Goal: Task Accomplishment & Management: Complete application form

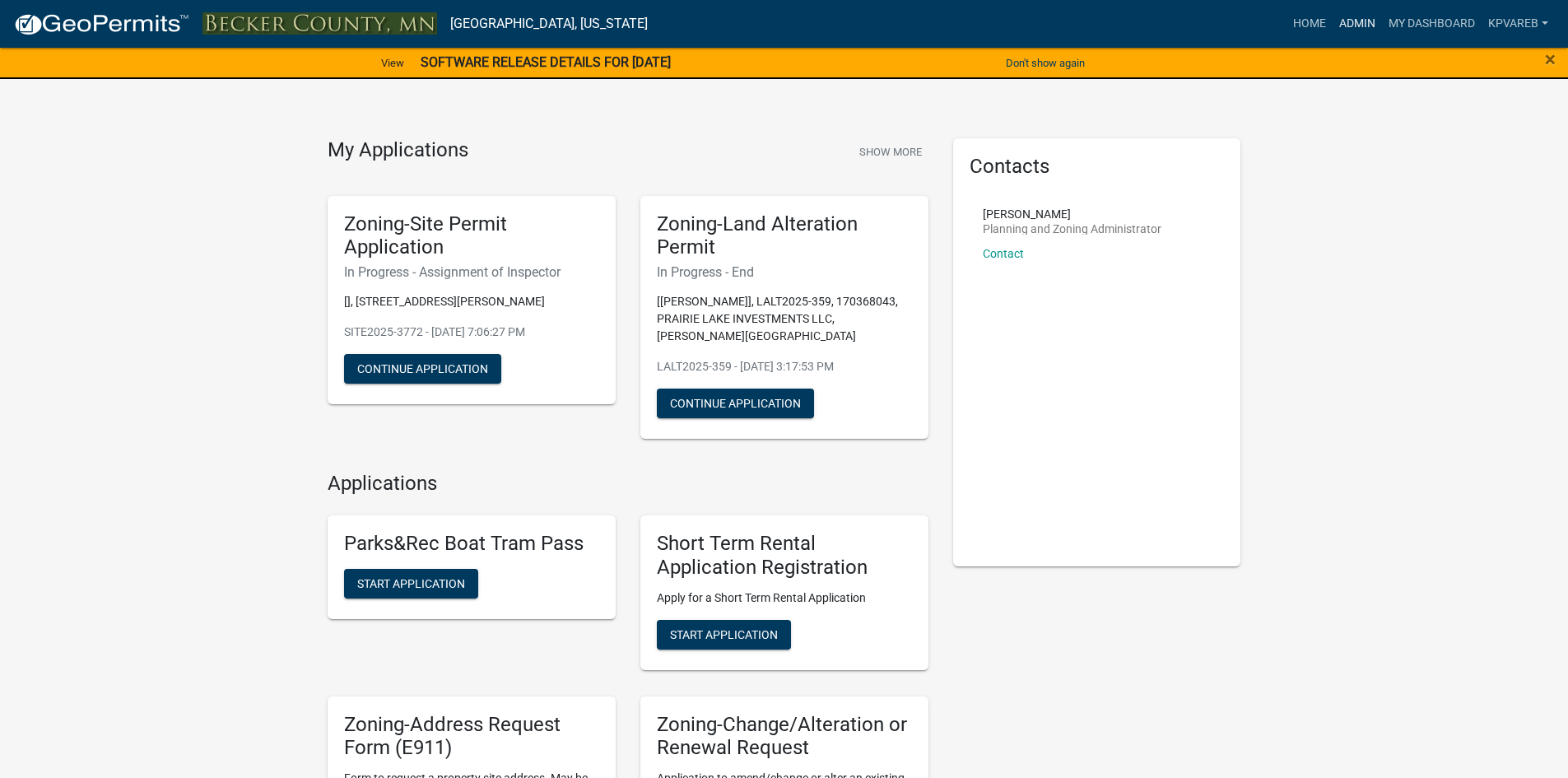
click at [1364, 23] on link "Admin" at bounding box center [1357, 24] width 49 height 31
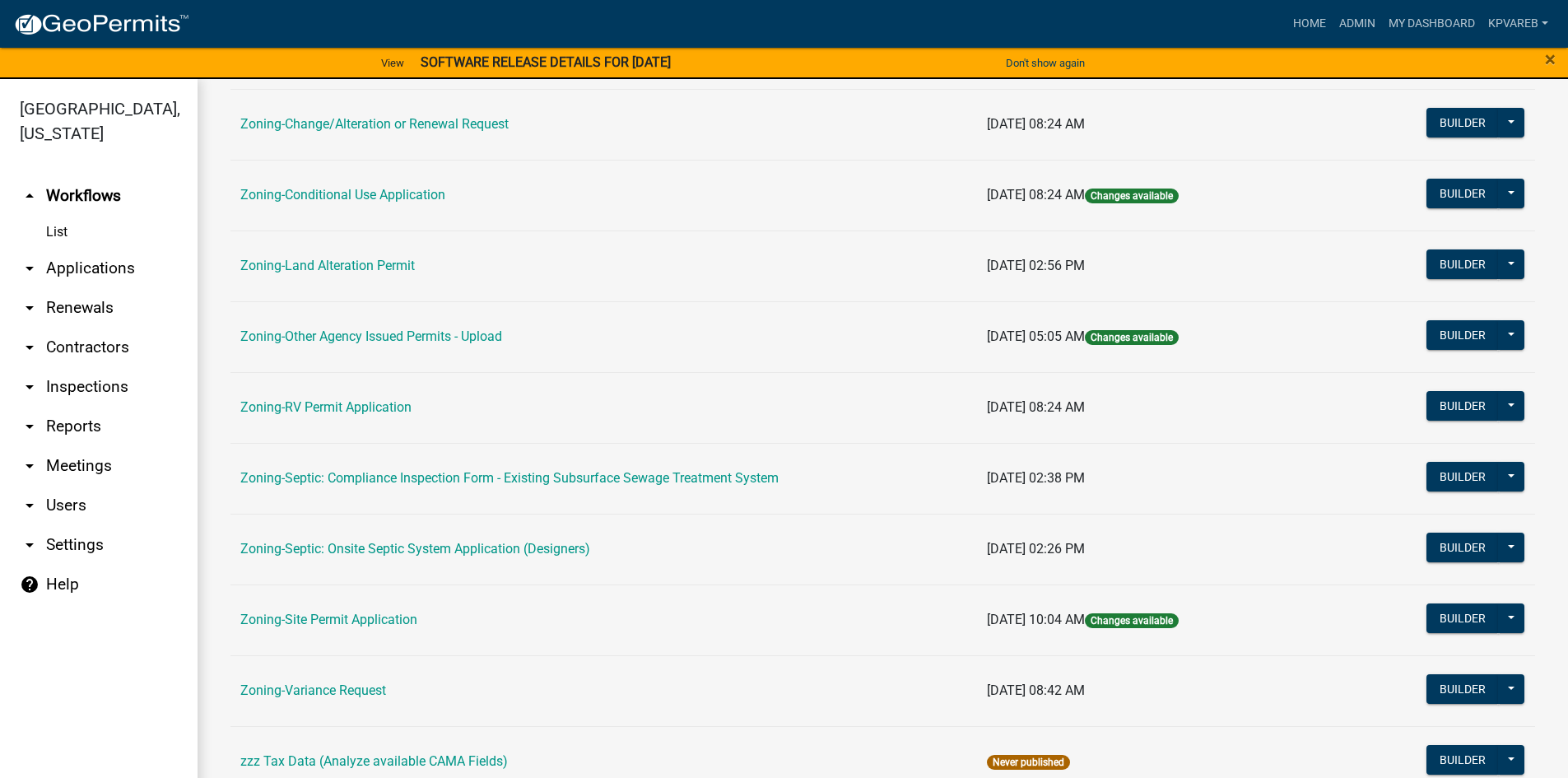
scroll to position [484, 0]
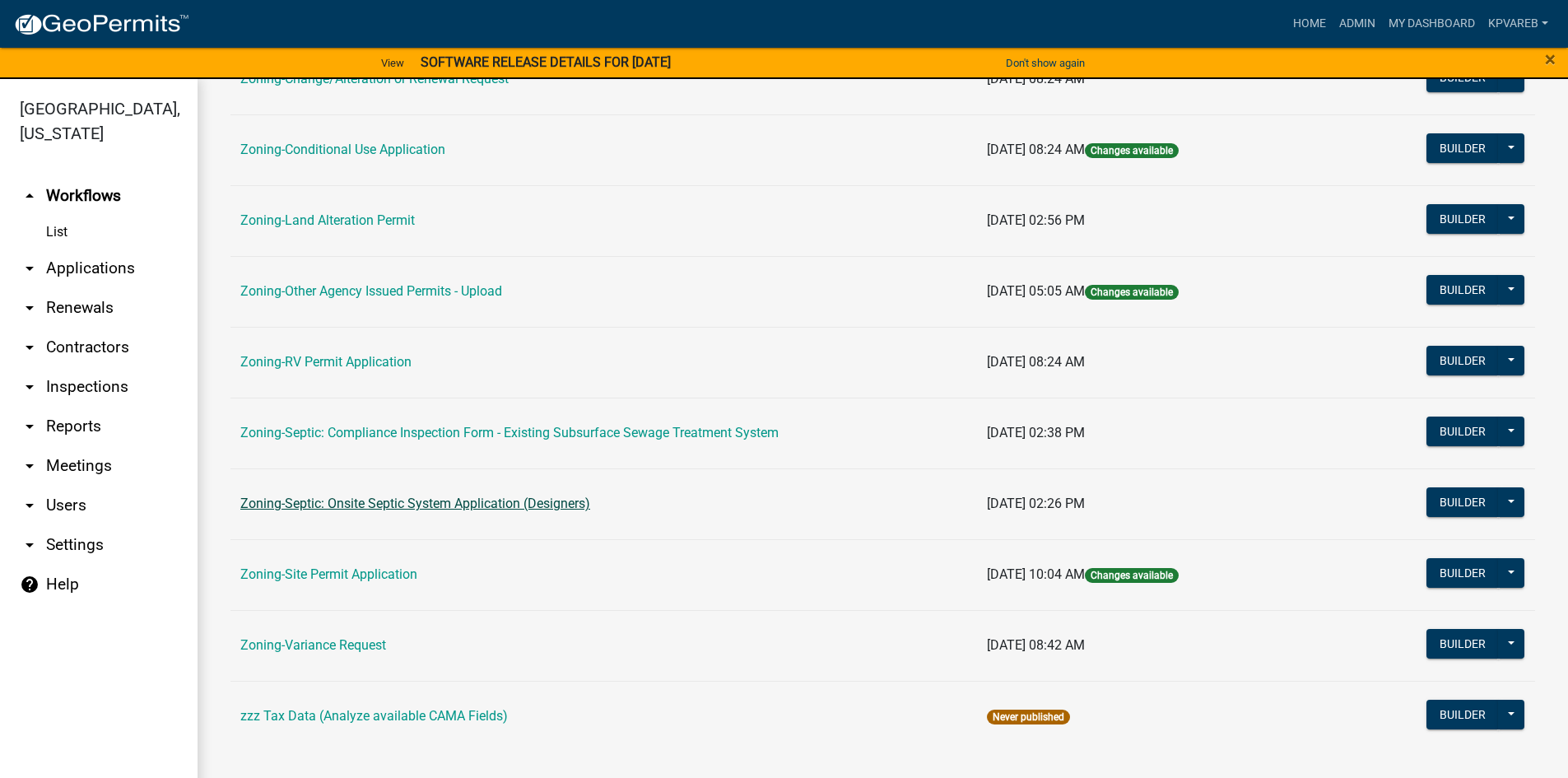
click at [540, 502] on link "Zoning-Septic: Onsite Septic System Application (Designers)" at bounding box center [414, 503] width 350 height 15
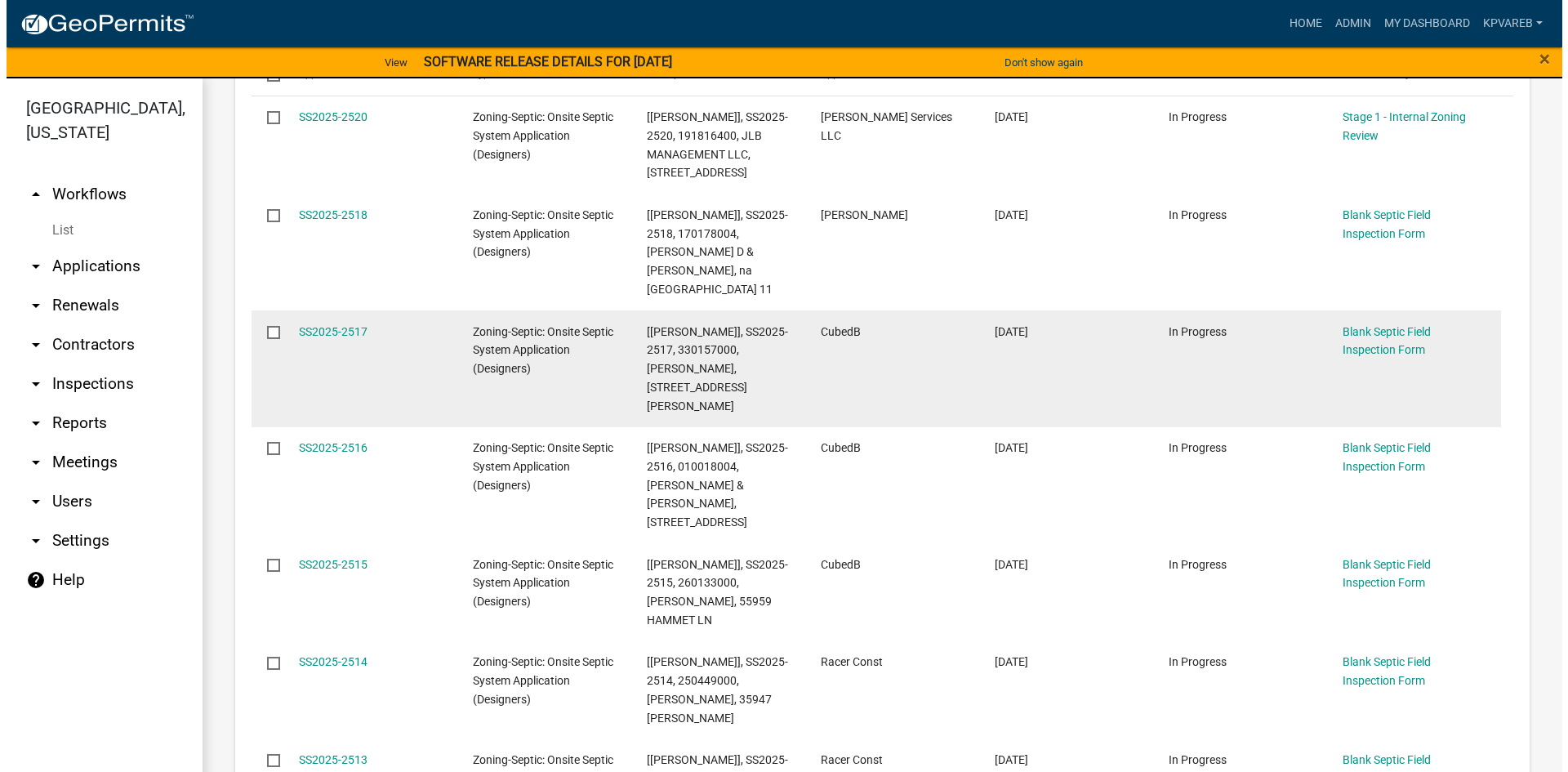
scroll to position [490, 0]
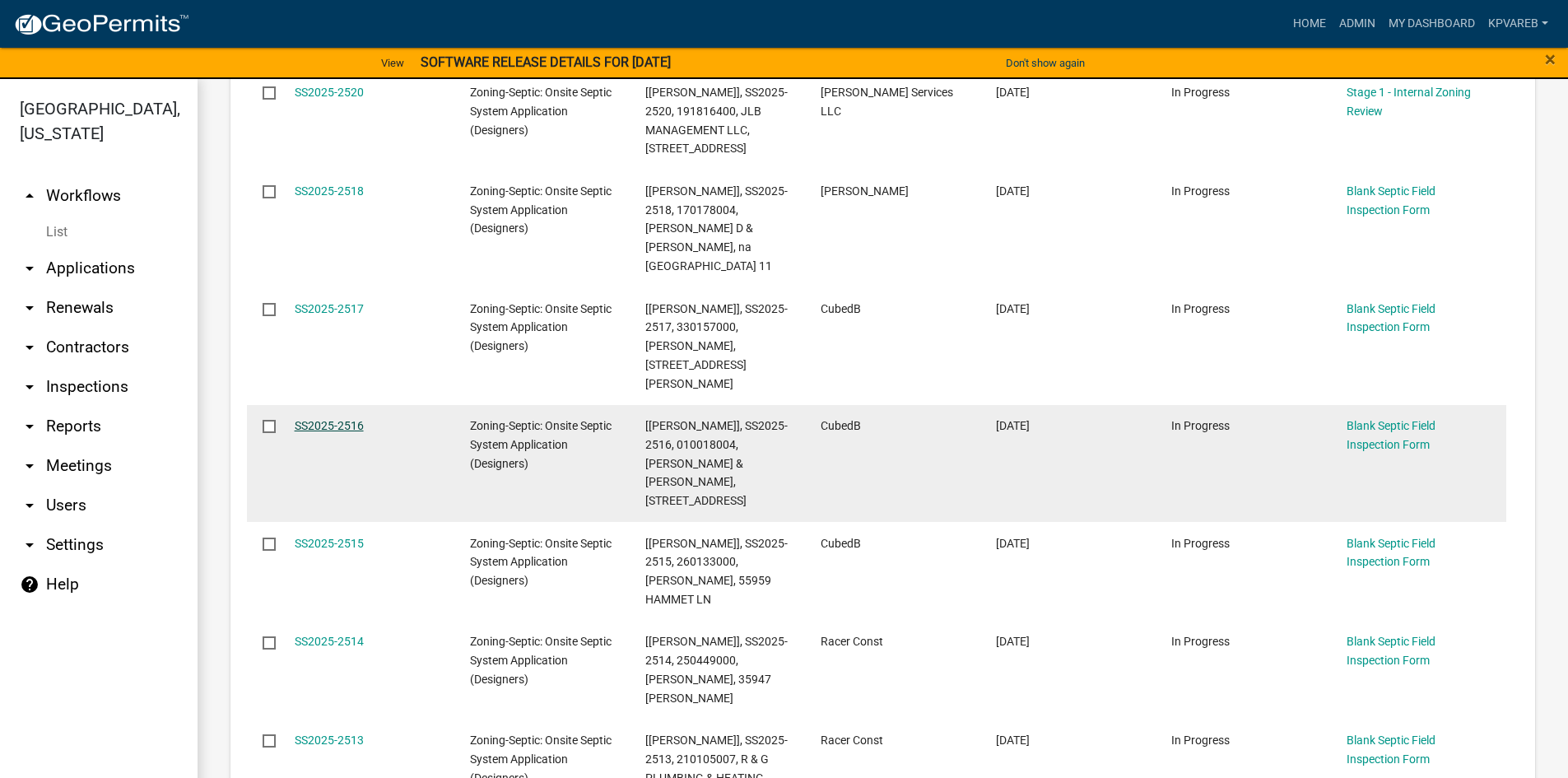
click at [346, 419] on link "SS2025-2516" at bounding box center [329, 425] width 69 height 13
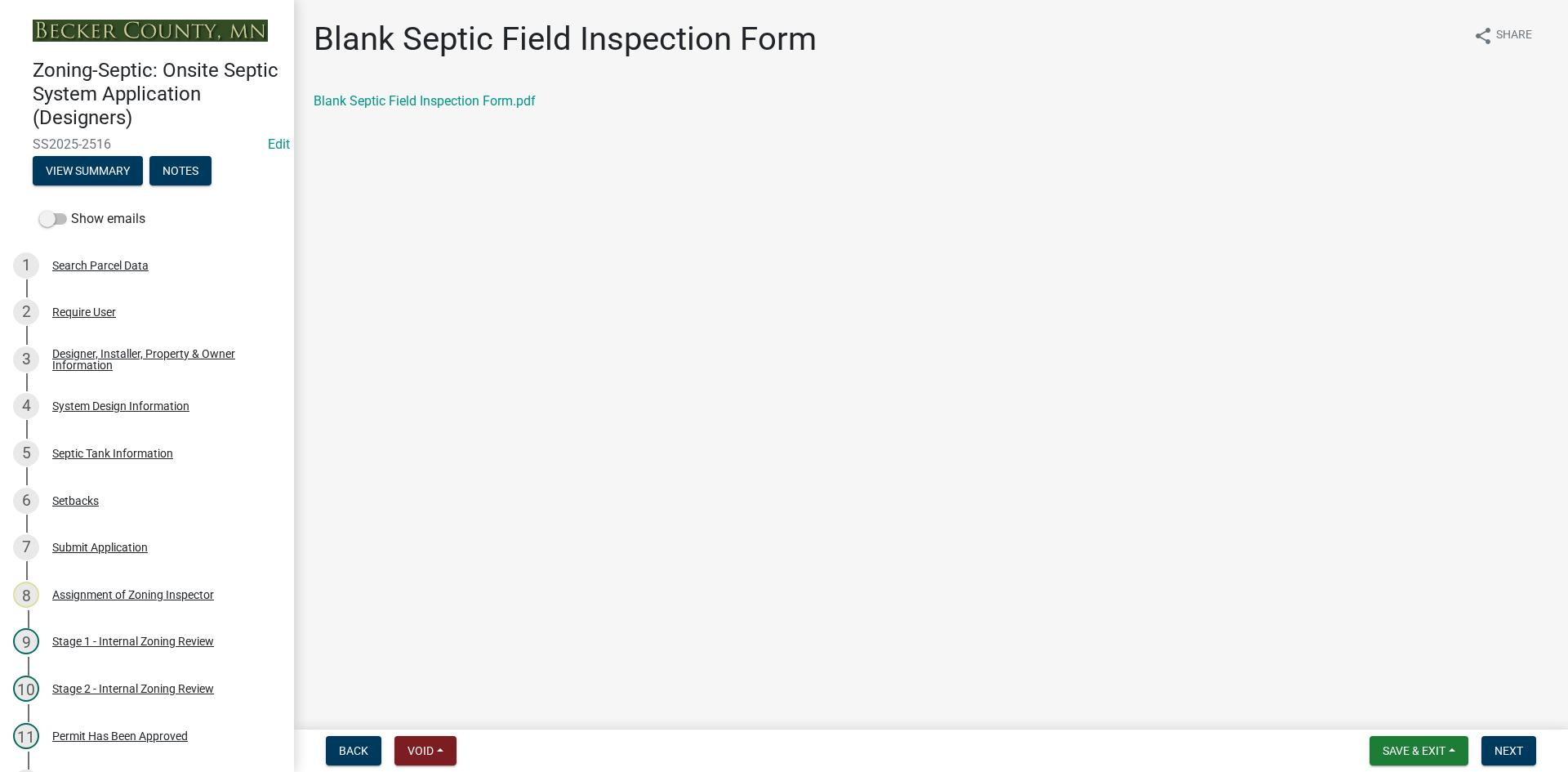
drag, startPoint x: 281, startPoint y: 173, endPoint x: 281, endPoint y: 284, distance: 111.0
click at [281, 284] on div "Zoning-Septic: Onsite Septic System Application (Designers) SS2025-2516 Edit Vi…" at bounding box center [147, 386] width 294 height 772
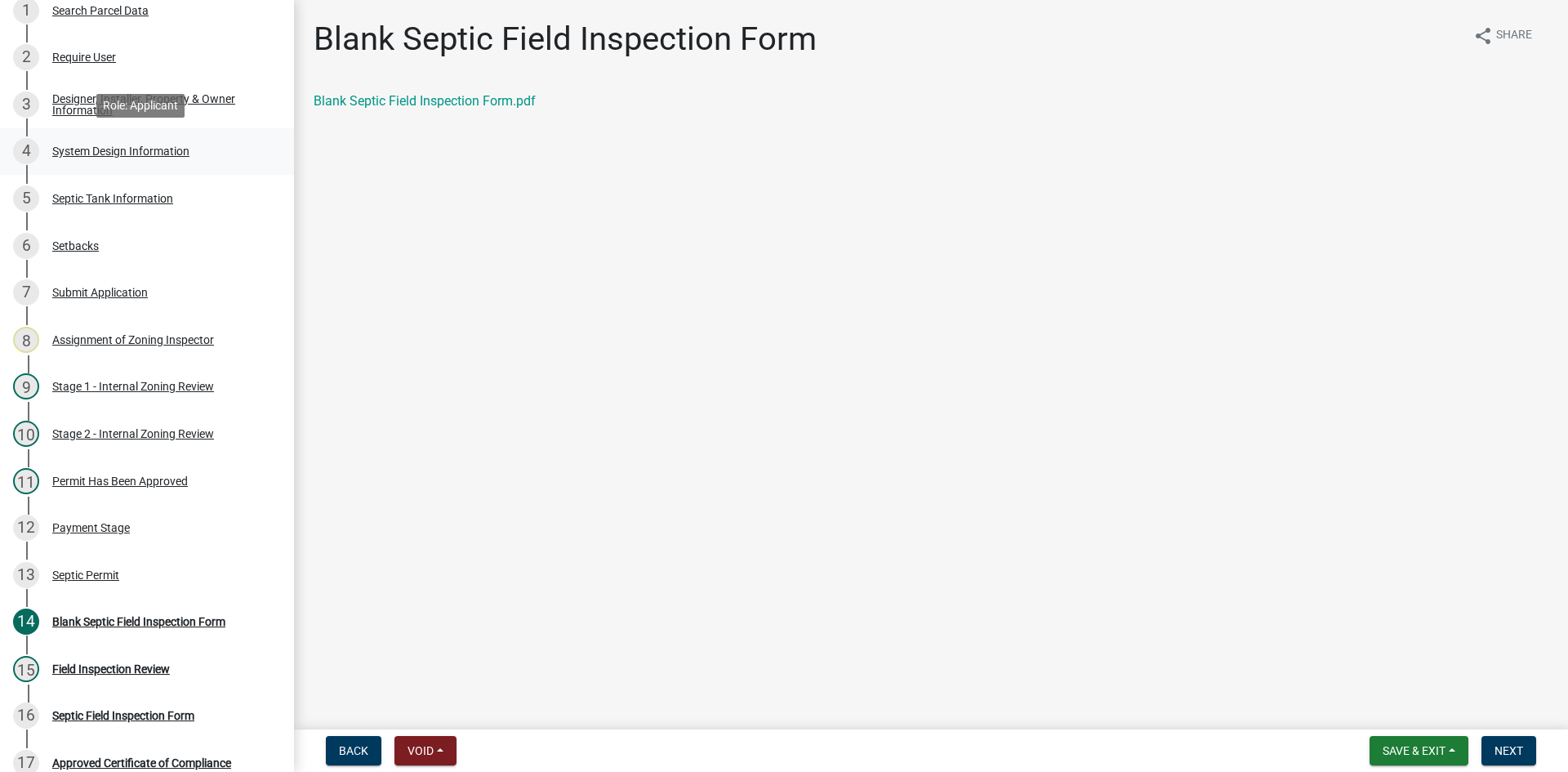
click at [161, 148] on div "System Design Information" at bounding box center [121, 151] width 137 height 12
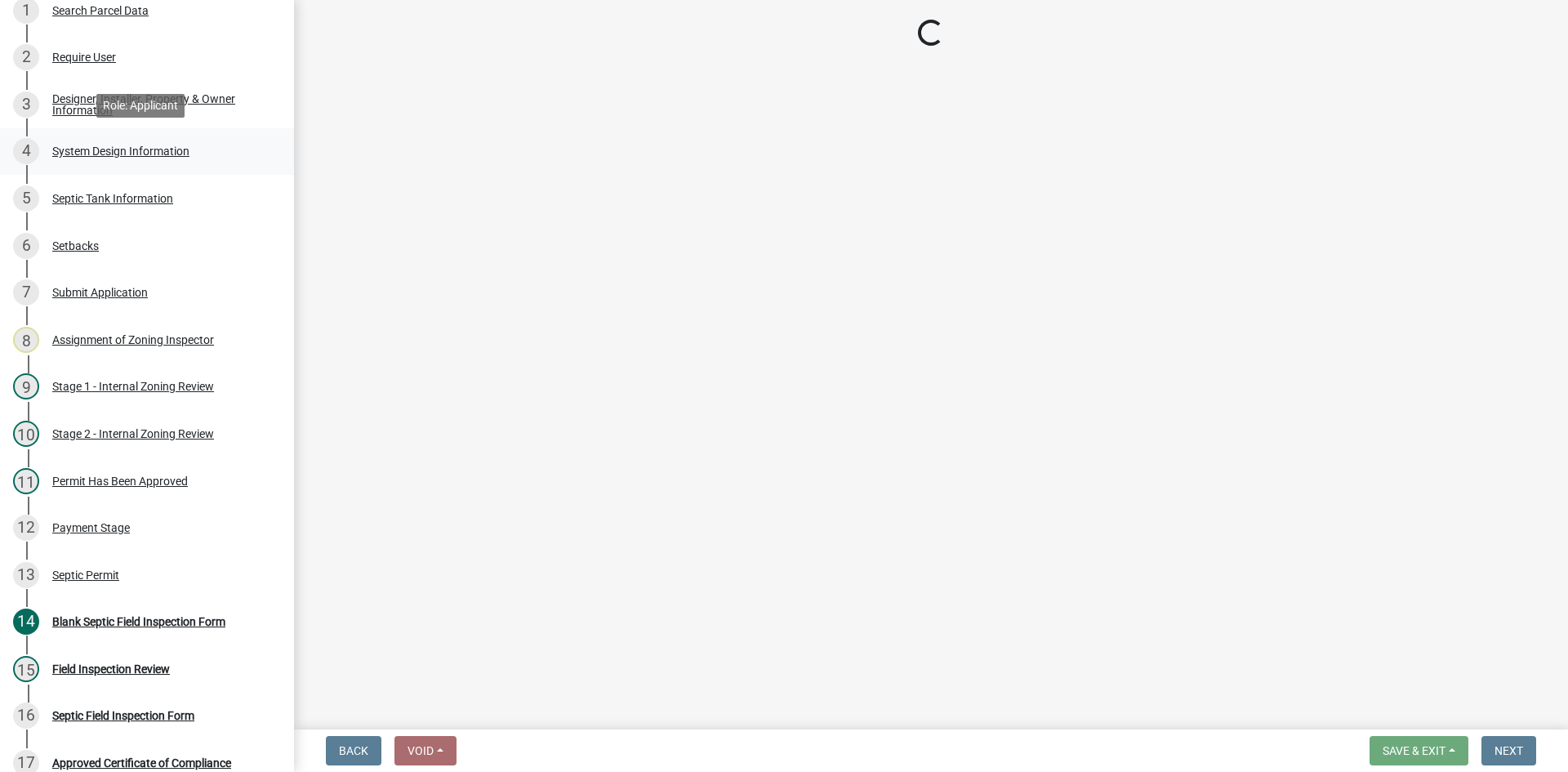
select select "454a198f-2b5b-4bb2-b044-9e5b1e604e9c"
select select "d11049ea-91d0-42ef-8f23-5bc08afa6acf"
select select "011fbff4-a41d-4a75-9bd8-71c7e6c69e0d"
select select "85fdfef2-2683-4311-b5d5-5505f6411127"
select select "ba735beb-519e-40f0-ae20-62d65fc4c46b"
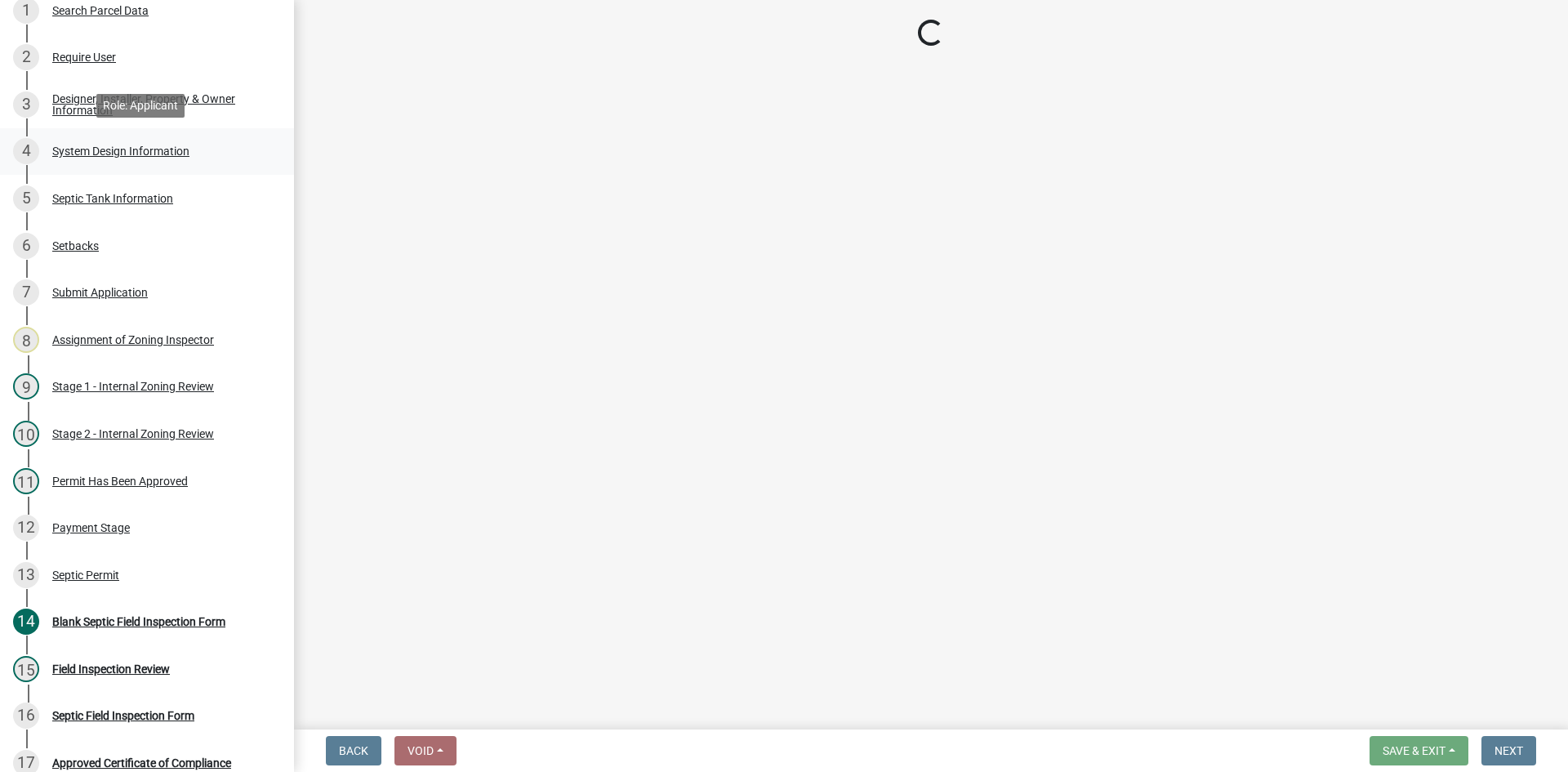
select select "7b30f360-6895-496a-9f34-da1efdcbc234"
select select "384fc250-a67e-4e5e-a6e0-19116deb63e7"
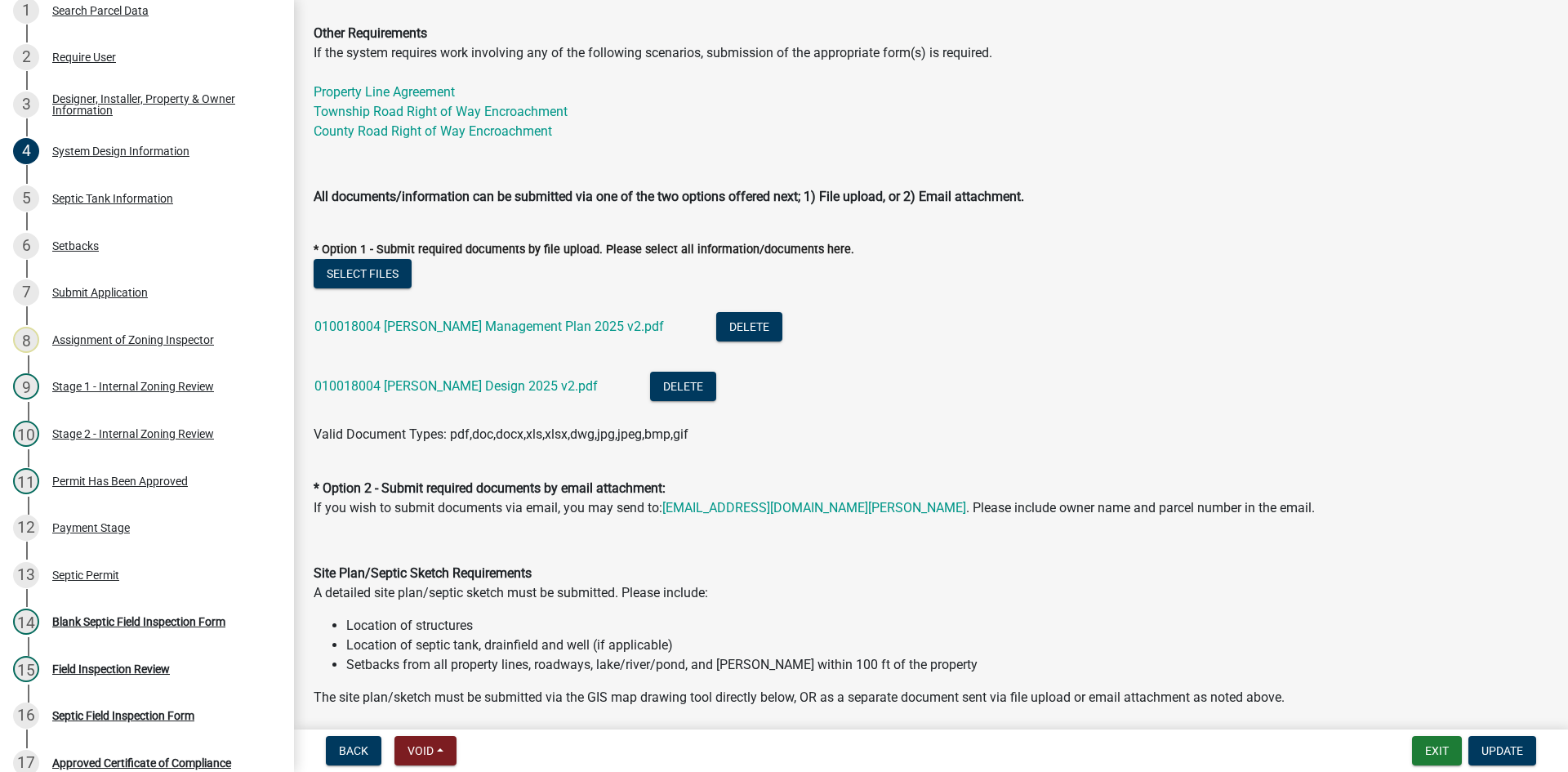
scroll to position [653, 0]
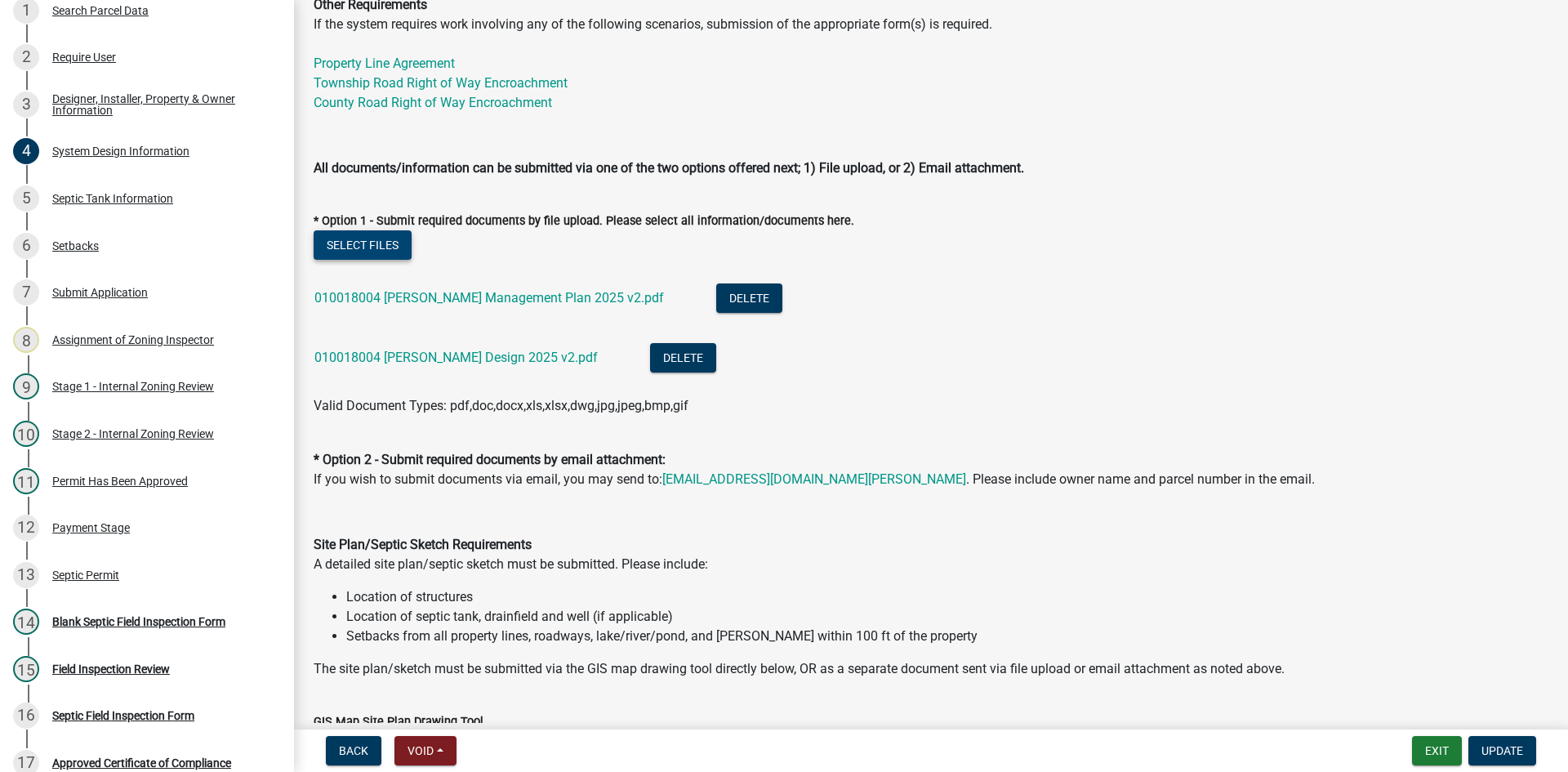
click at [382, 250] on button "Select files" at bounding box center [363, 244] width 98 height 30
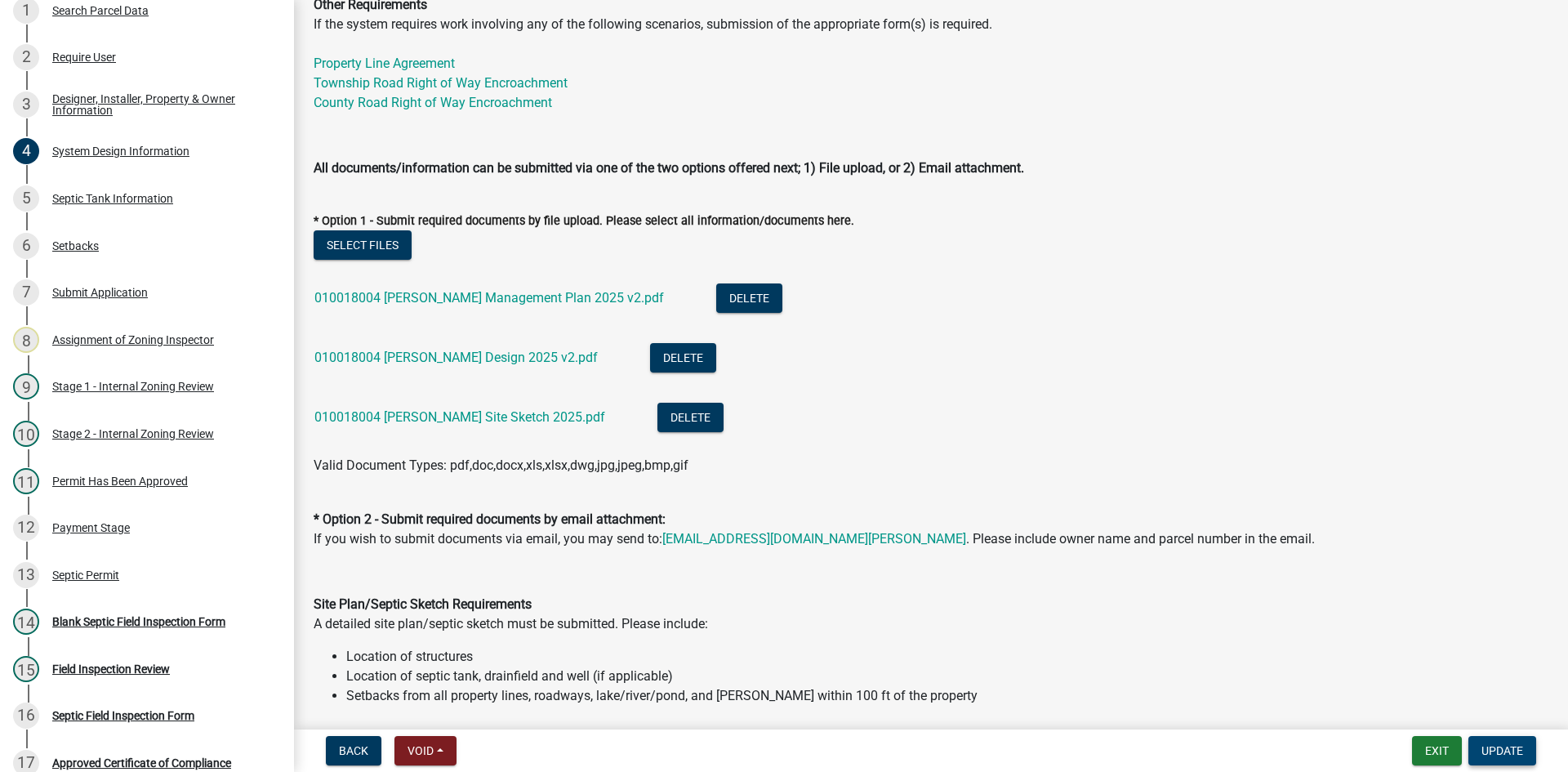
click at [1519, 748] on span "Update" at bounding box center [1502, 750] width 42 height 13
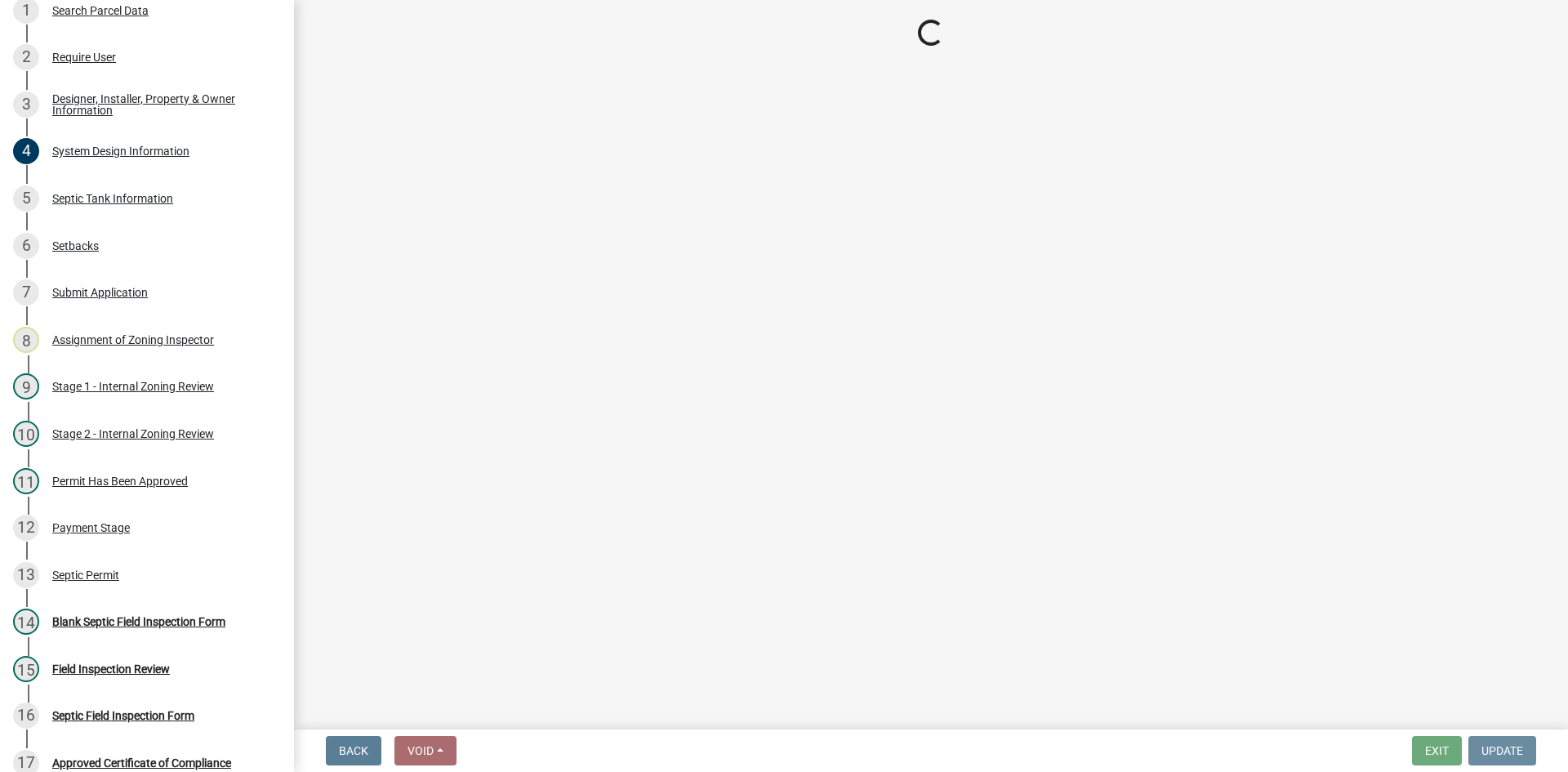
scroll to position [0, 0]
select select "49e49f1e-3b32-4342-8c2e-9cbd4919fe4d"
select select "ca07ae0a-7638-46ff-ada2-c67ca3524324"
select select "ec75a761-93b4-47c5-8535-fea253c32937"
select select "bcbb982e-a48c-4b4a-a83b-ed1363446a86"
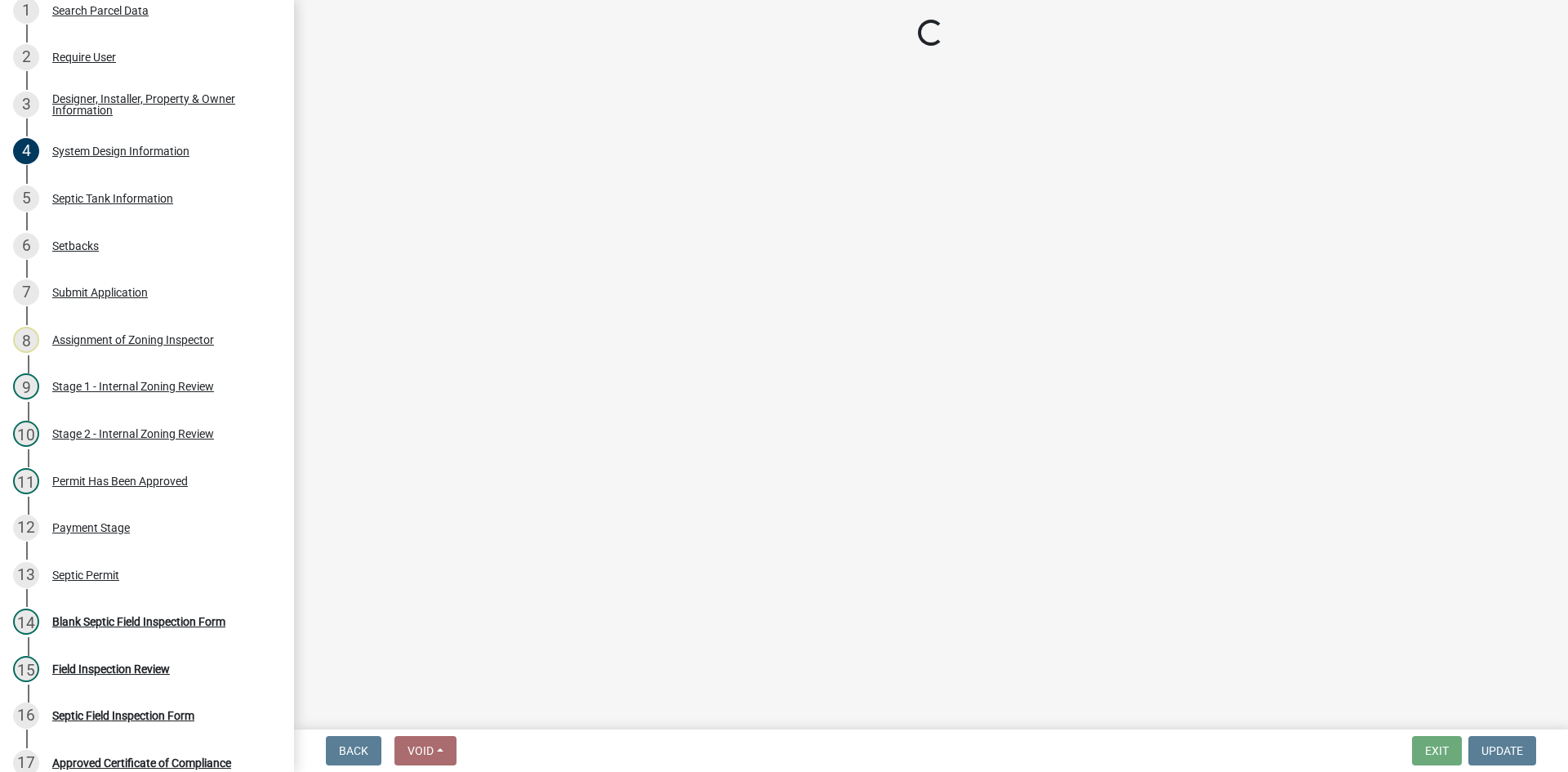
select select "47a2a5dd-5977-4941-8e6f-09ff03cdfb75"
select select "bb79d4d7-231b-4b1d-b193-590fb78434b4"
select select "16f67b85-ee8d-44ae-bc4a-b6dc5f12ab64"
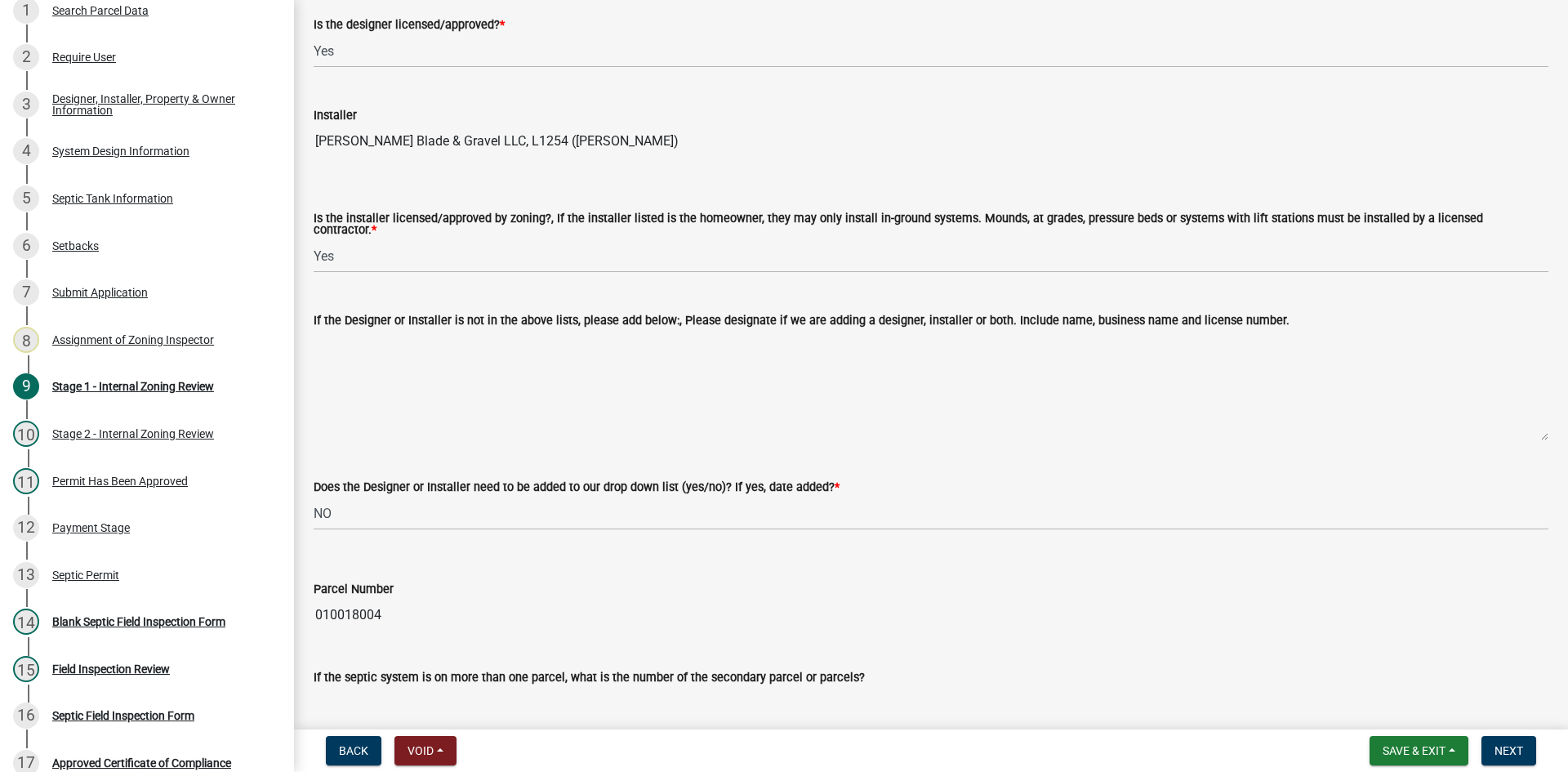
scroll to position [409, 0]
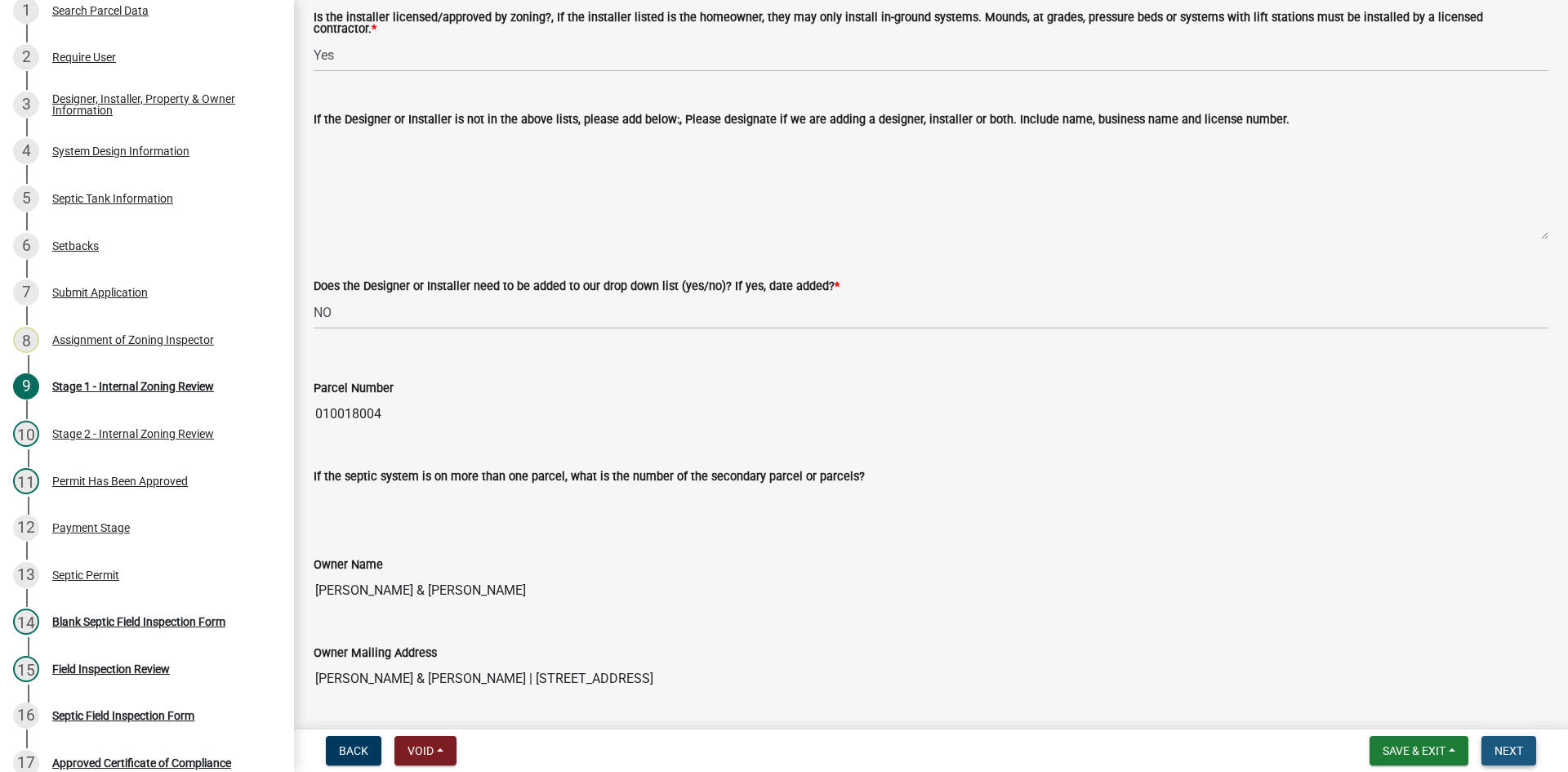
click at [1514, 759] on button "Next" at bounding box center [1508, 750] width 55 height 30
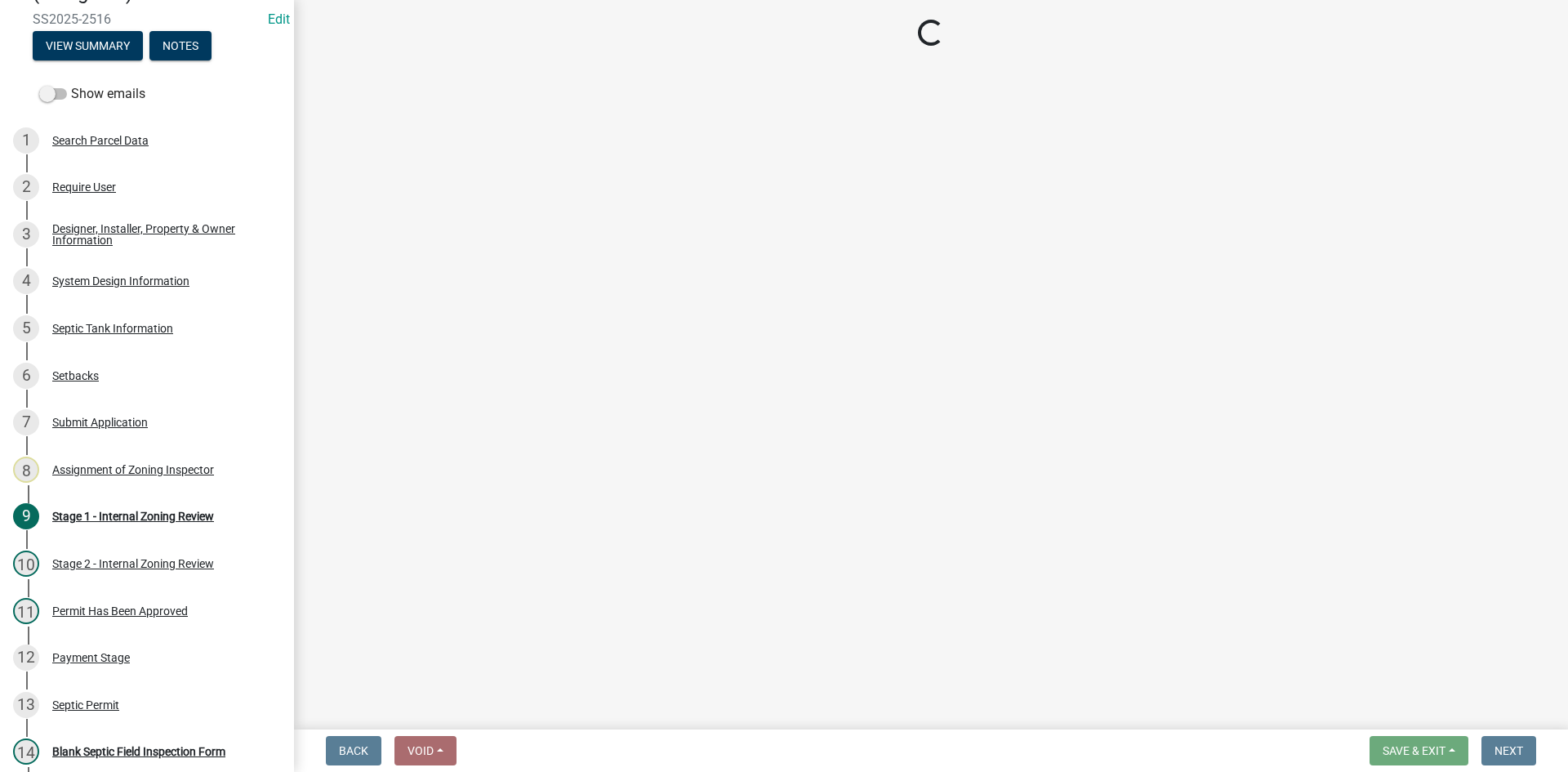
scroll to position [0, 0]
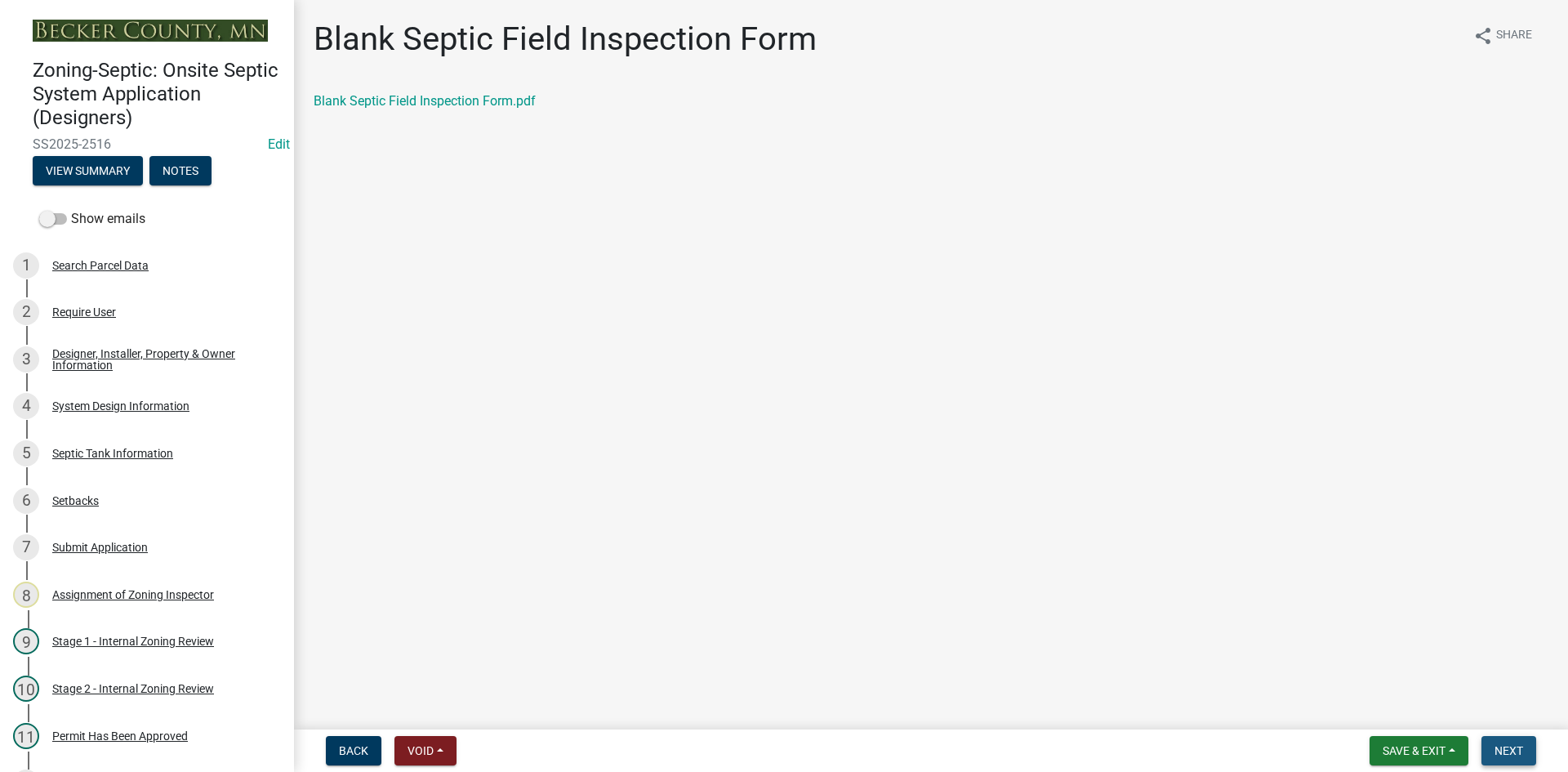
click at [1514, 740] on button "Next" at bounding box center [1508, 750] width 55 height 30
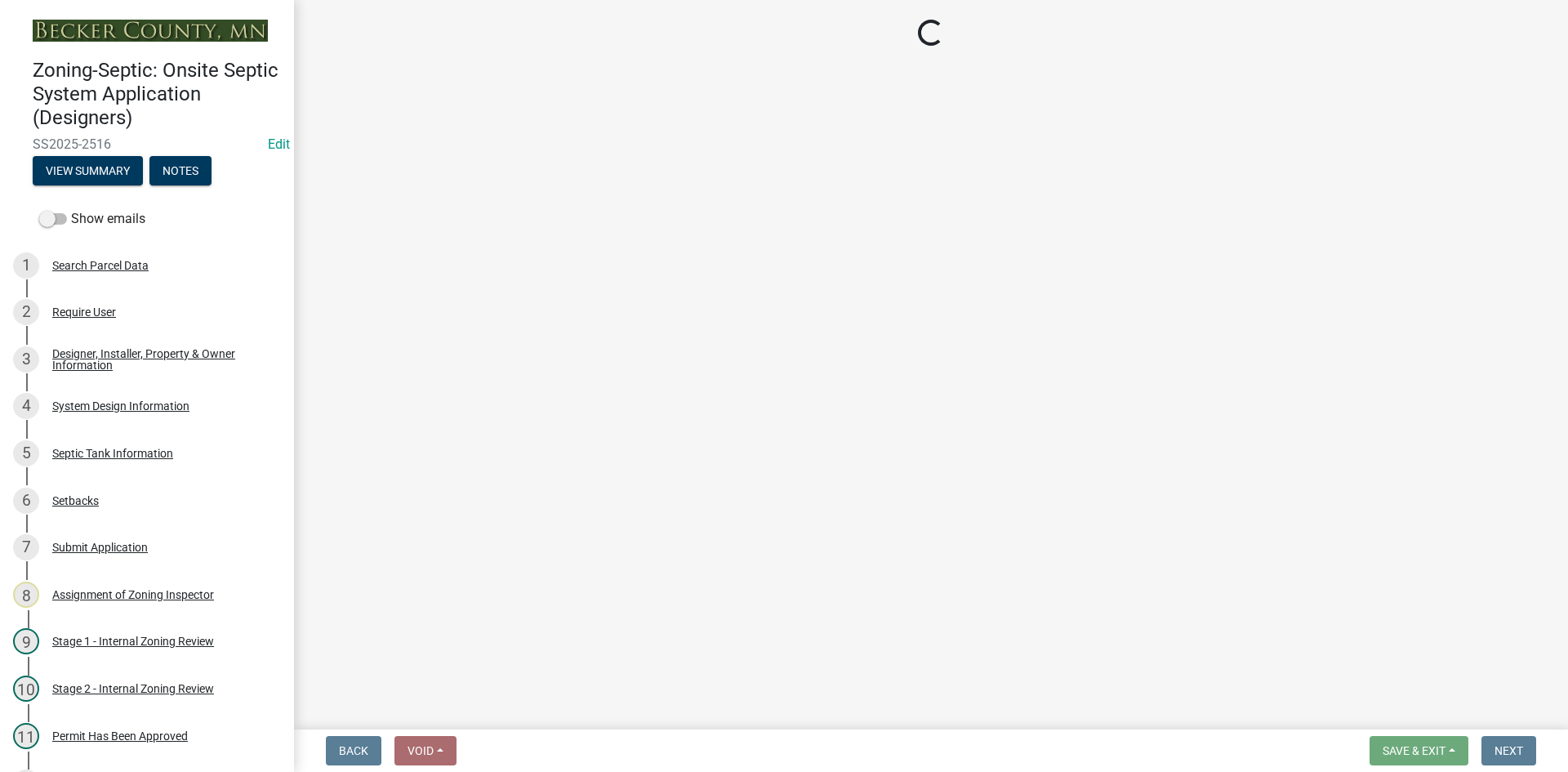
click at [1000, 273] on wm-app "Zoning-Septic: Onsite Septic System Application (Designers) SS2025-2516 Edit Vi…" at bounding box center [784, 386] width 1568 height 772
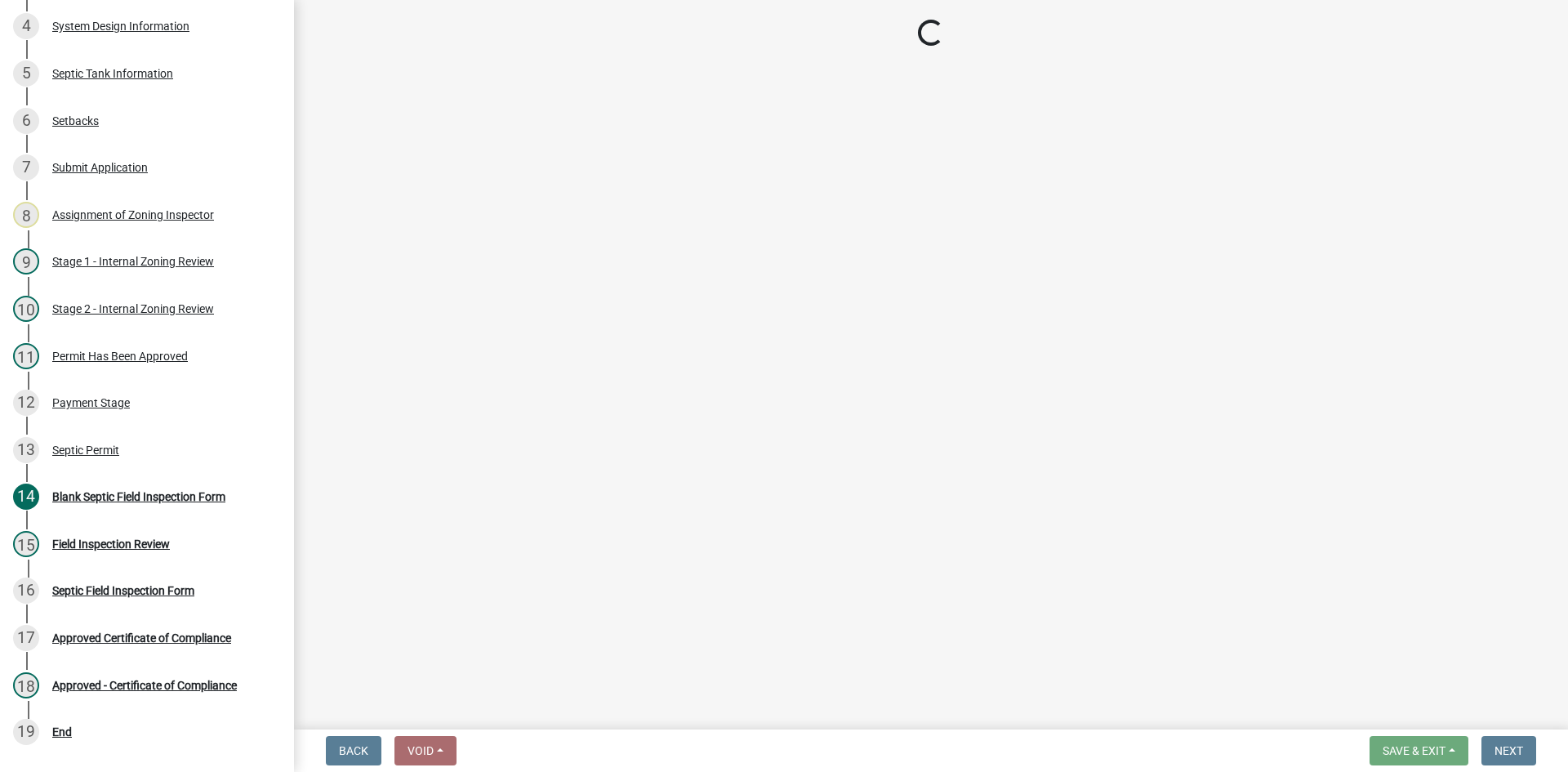
scroll to position [515, 0]
